Goal: Task Accomplishment & Management: Manage account settings

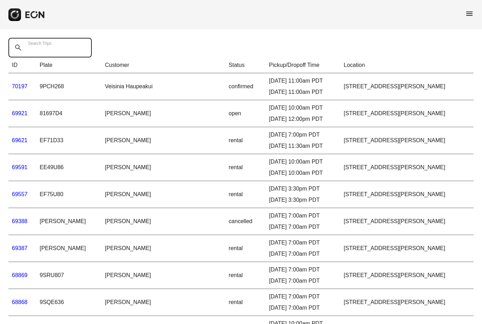
click at [61, 55] on Trips "Search Trips" at bounding box center [49, 48] width 83 height 20
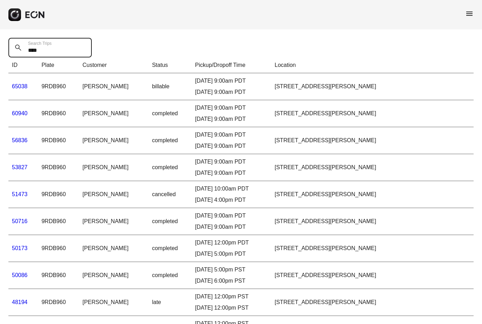
type Trips "****"
click at [19, 88] on link "65038" at bounding box center [20, 86] width 16 height 6
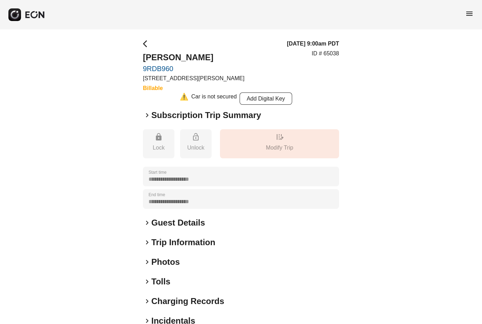
scroll to position [15, 0]
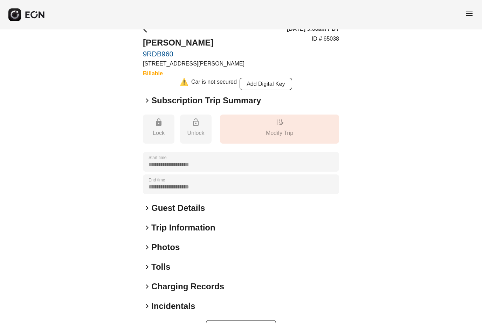
click at [148, 249] on span "keyboard_arrow_right" at bounding box center [147, 247] width 8 height 8
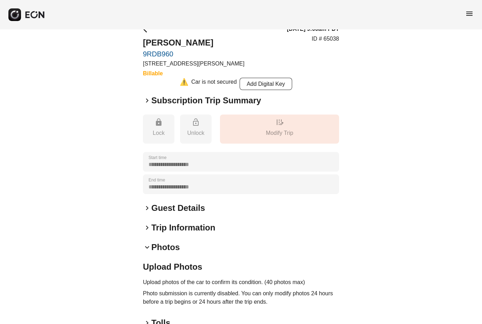
scroll to position [71, 0]
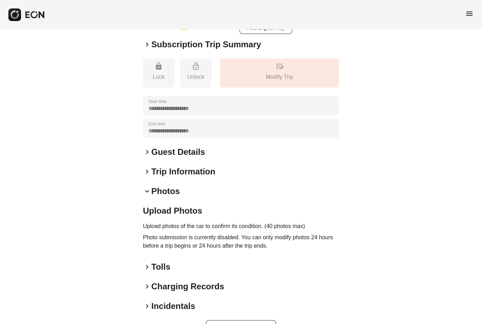
click at [176, 234] on p "Photo submission is currently disabled. You can only modify photos 24 hours bef…" at bounding box center [241, 241] width 196 height 17
click at [225, 324] on button "Update" at bounding box center [241, 328] width 70 height 17
drag, startPoint x: 237, startPoint y: 327, endPoint x: 261, endPoint y: 290, distance: 44.6
click at [261, 290] on div "**********" at bounding box center [241, 153] width 196 height 368
click at [151, 306] on span "keyboard_arrow_right" at bounding box center [147, 306] width 8 height 8
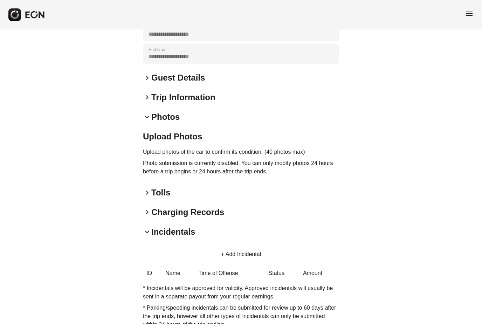
scroll to position [165, 0]
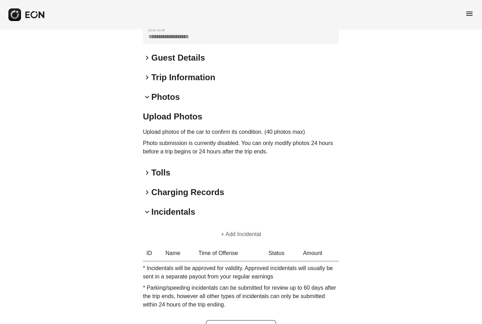
click at [245, 232] on button "+ Add Incidental" at bounding box center [241, 234] width 57 height 17
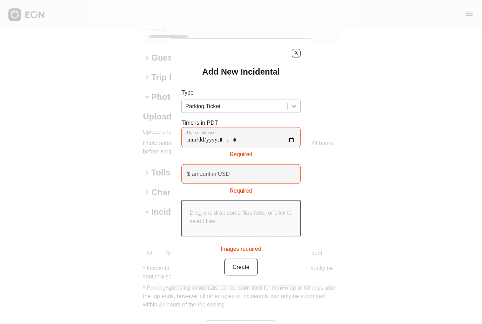
click at [292, 110] on icon at bounding box center [294, 106] width 7 height 7
click at [287, 97] on div "Add New Incidental Type Parking Ticket Time is in PDT Date of offense Required …" at bounding box center [241, 171] width 119 height 210
click at [295, 57] on button "X" at bounding box center [296, 53] width 9 height 9
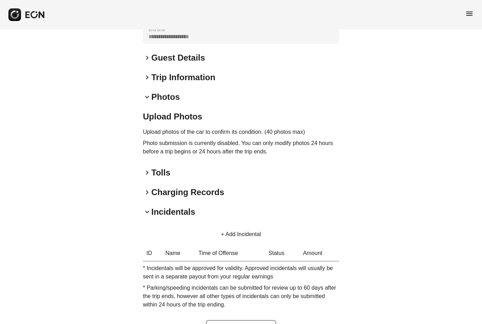
click at [147, 211] on span "keyboard_arrow_down" at bounding box center [147, 212] width 8 height 8
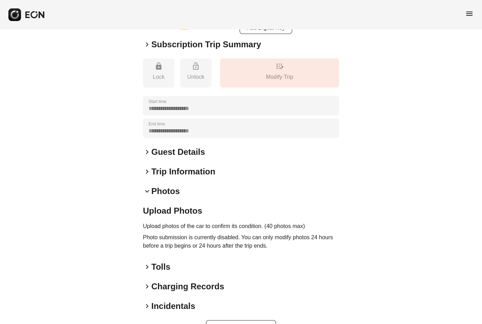
click at [156, 189] on h2 "Photos" at bounding box center [165, 191] width 28 height 11
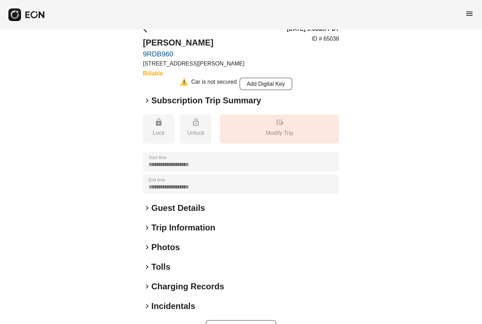
click at [148, 229] on span "keyboard_arrow_right" at bounding box center [147, 228] width 8 height 8
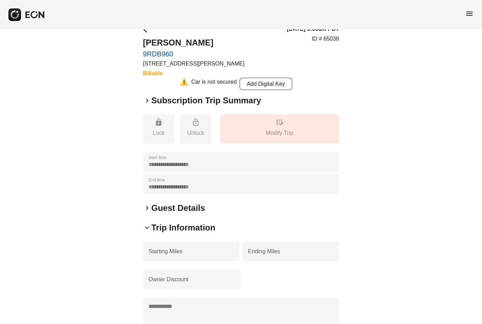
click at [147, 227] on span "keyboard_arrow_down" at bounding box center [147, 228] width 8 height 8
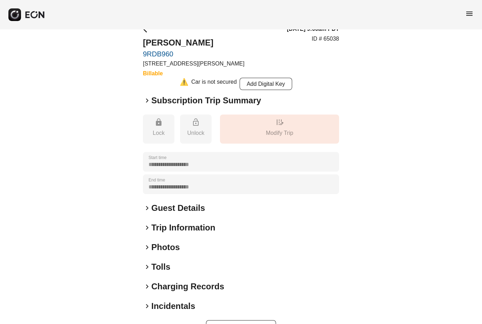
click at [148, 245] on span "keyboard_arrow_right" at bounding box center [147, 247] width 8 height 8
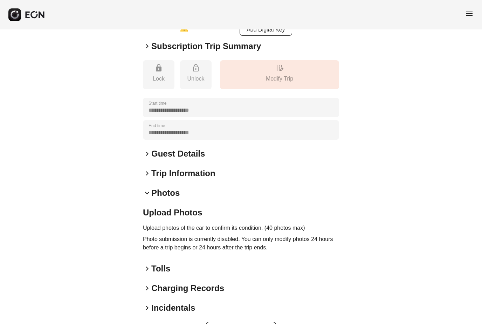
scroll to position [71, 0]
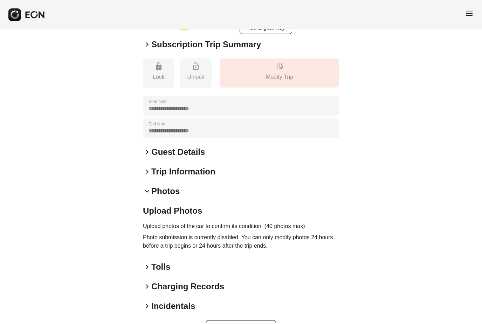
click at [150, 285] on span "keyboard_arrow_right" at bounding box center [147, 287] width 8 height 8
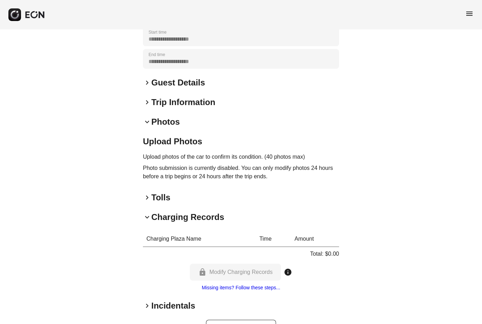
click at [148, 198] on span "keyboard_arrow_right" at bounding box center [147, 197] width 8 height 8
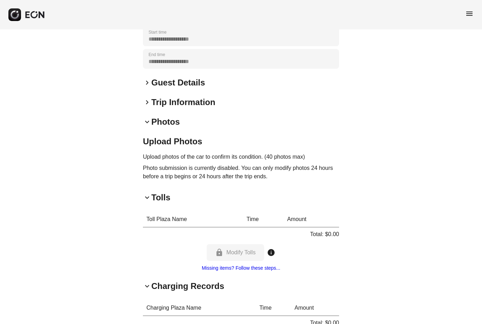
click at [148, 198] on span "keyboard_arrow_down" at bounding box center [147, 197] width 8 height 8
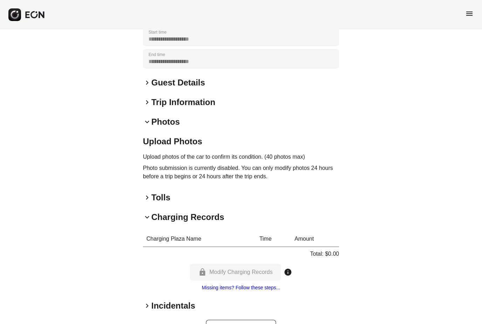
click at [147, 218] on span "keyboard_arrow_down" at bounding box center [147, 217] width 8 height 8
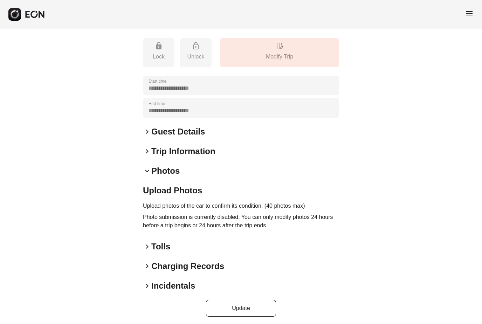
scroll to position [93, 0]
